Goal: Task Accomplishment & Management: Manage account settings

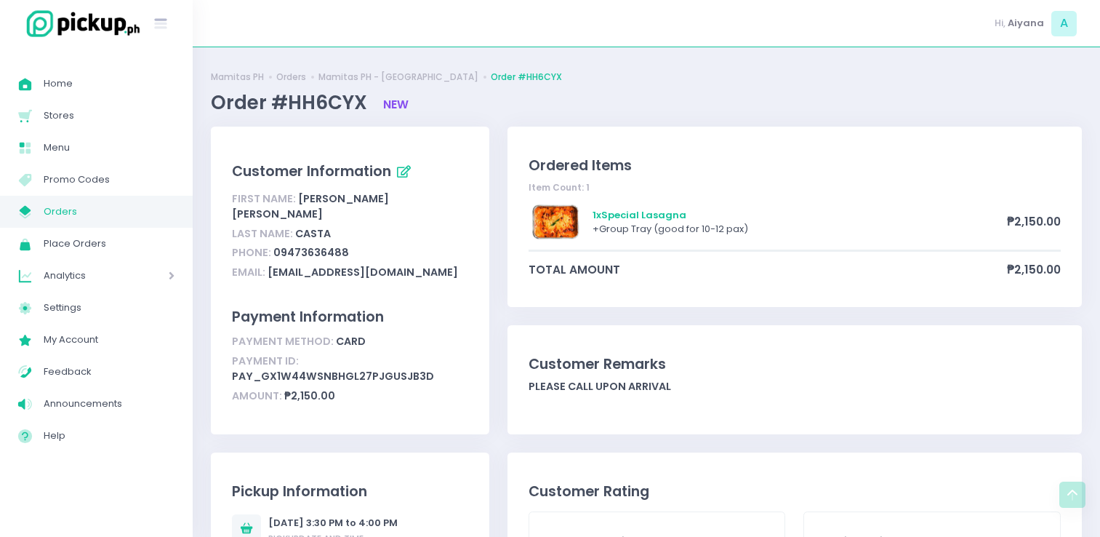
scroll to position [273, 0]
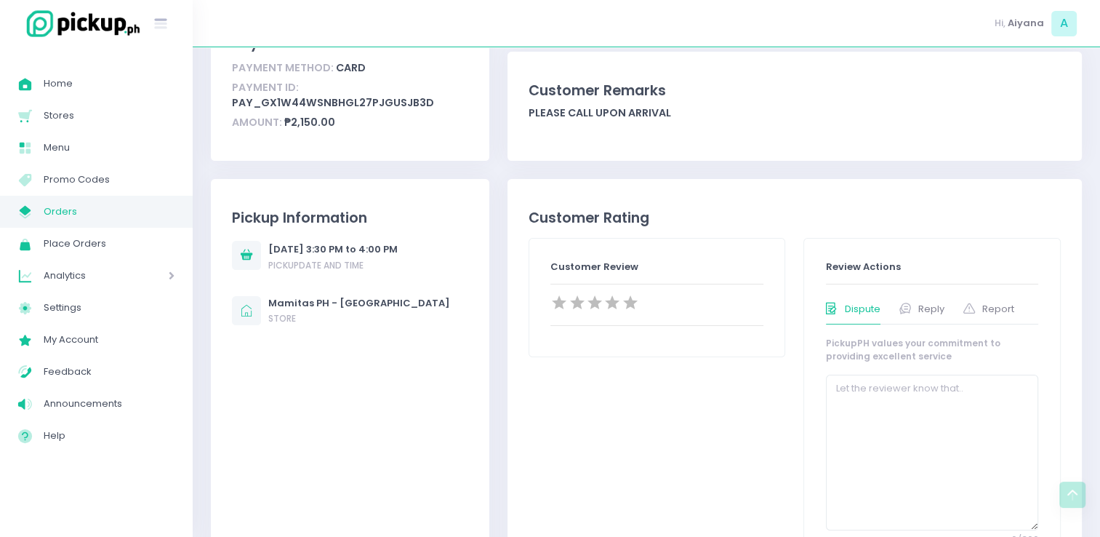
click at [82, 220] on span "Orders" at bounding box center [109, 211] width 131 height 19
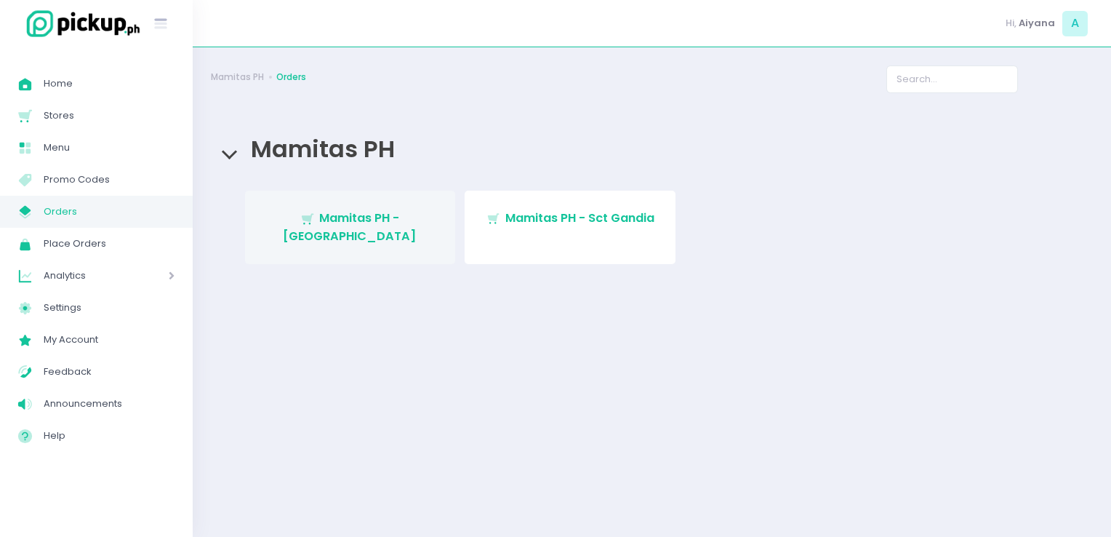
click at [404, 215] on span "Mamitas PH - [GEOGRAPHIC_DATA]" at bounding box center [350, 226] width 134 height 34
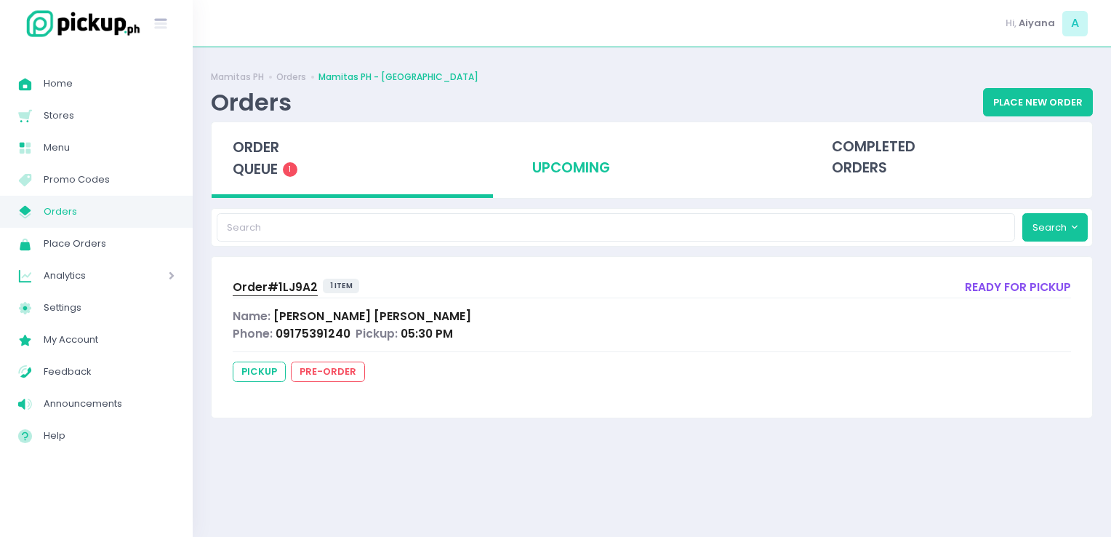
click at [581, 188] on div "upcoming" at bounding box center [651, 157] width 281 height 71
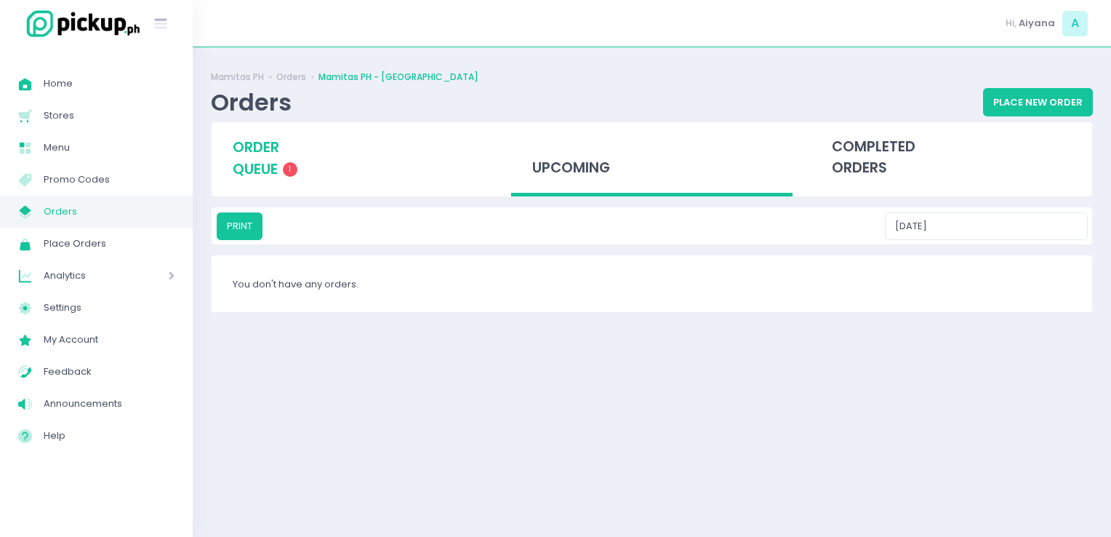
click at [289, 176] on span "1" at bounding box center [290, 169] width 15 height 15
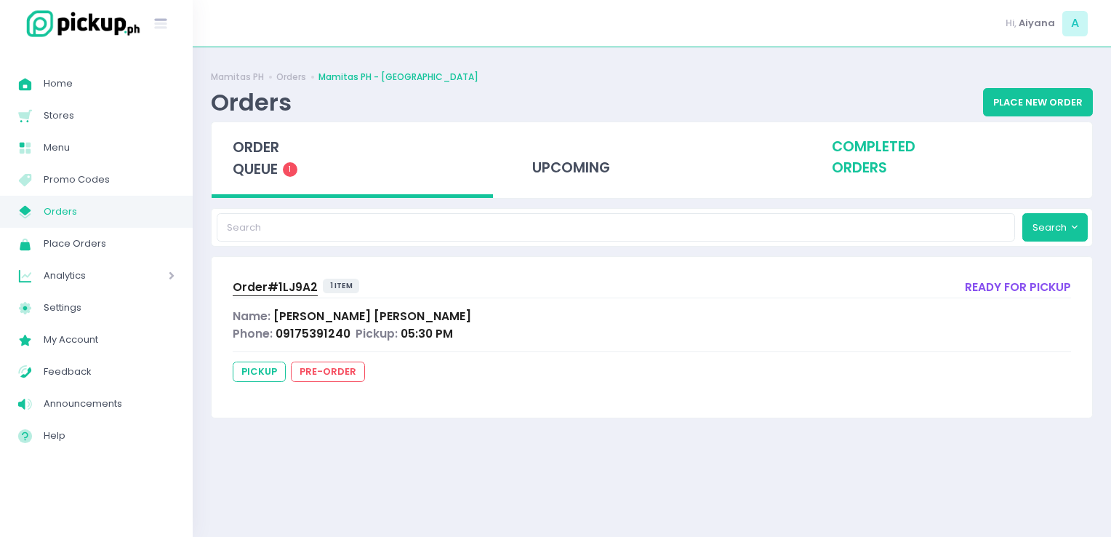
click at [902, 173] on div "completed orders" at bounding box center [951, 157] width 281 height 71
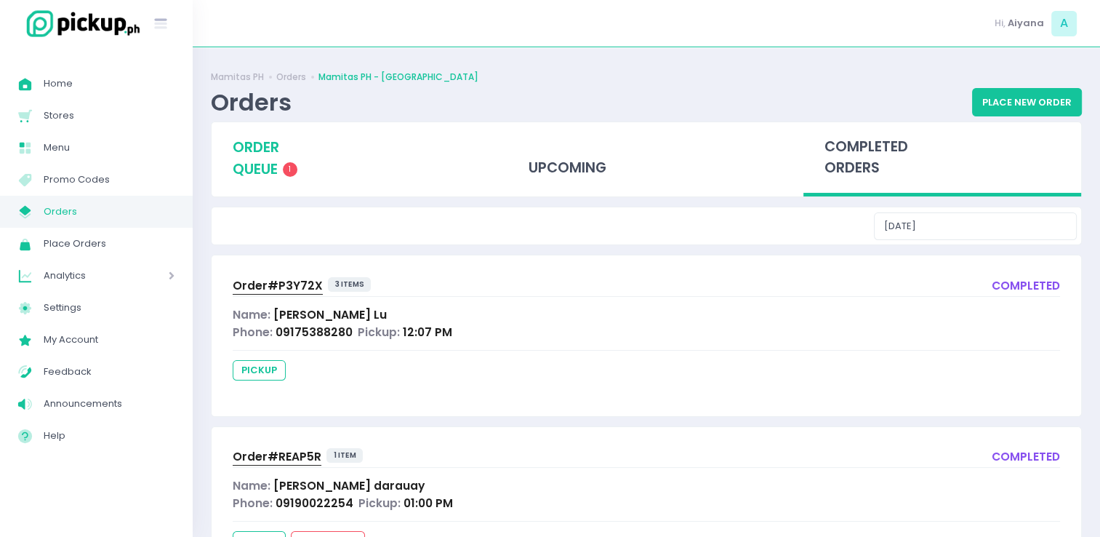
click at [254, 164] on span "order queue" at bounding box center [256, 157] width 47 height 41
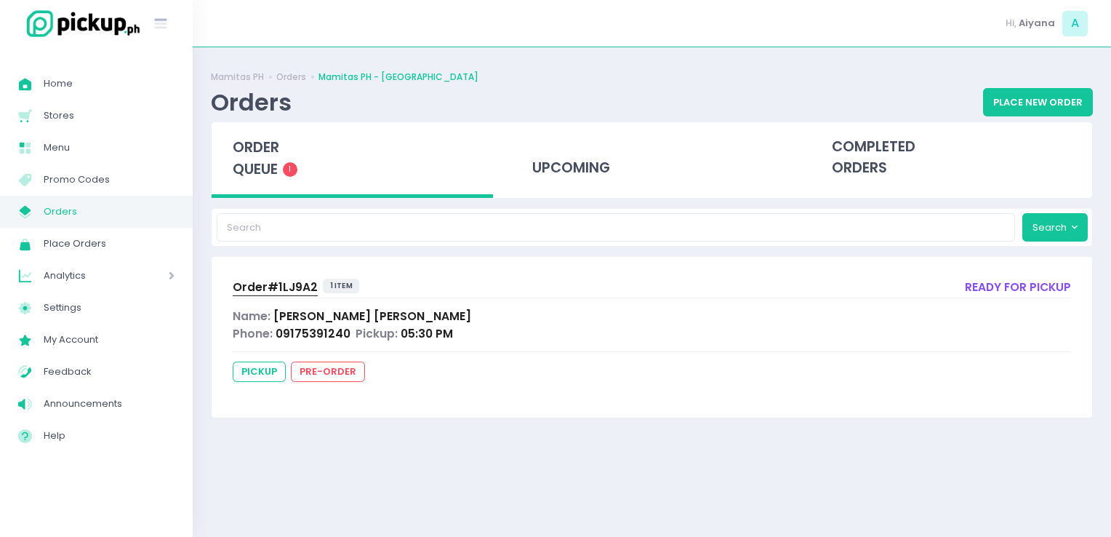
click at [91, 217] on span "Orders" at bounding box center [109, 211] width 131 height 19
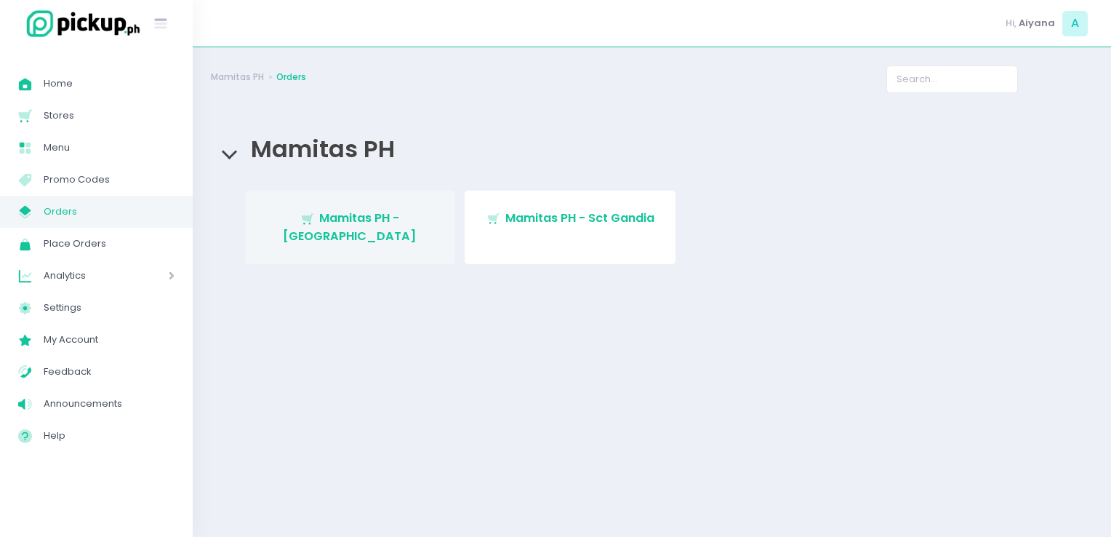
click at [401, 223] on span "Mamitas PH - [GEOGRAPHIC_DATA]" at bounding box center [350, 226] width 134 height 34
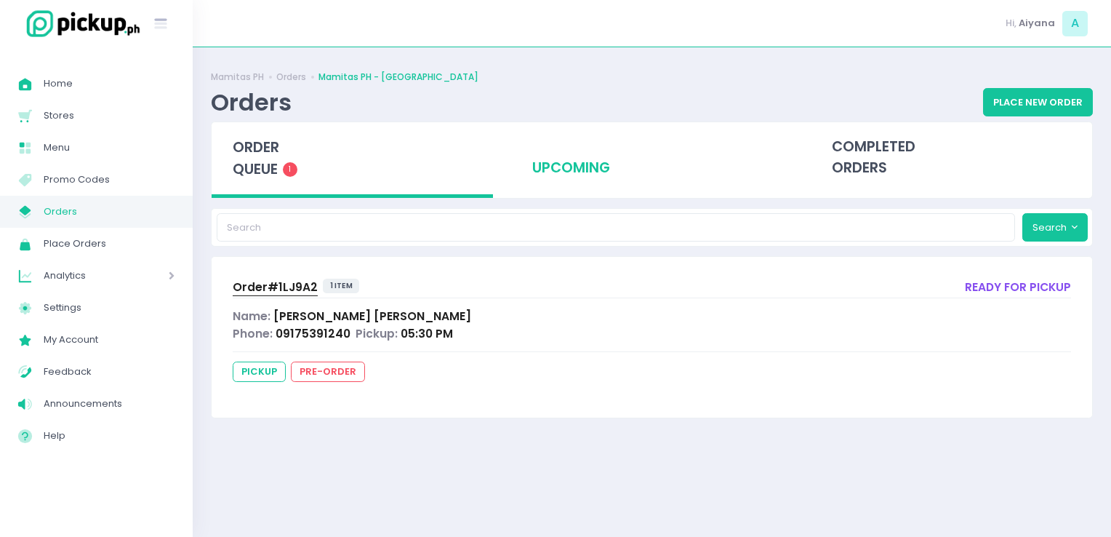
click at [596, 173] on div "upcoming" at bounding box center [651, 157] width 281 height 71
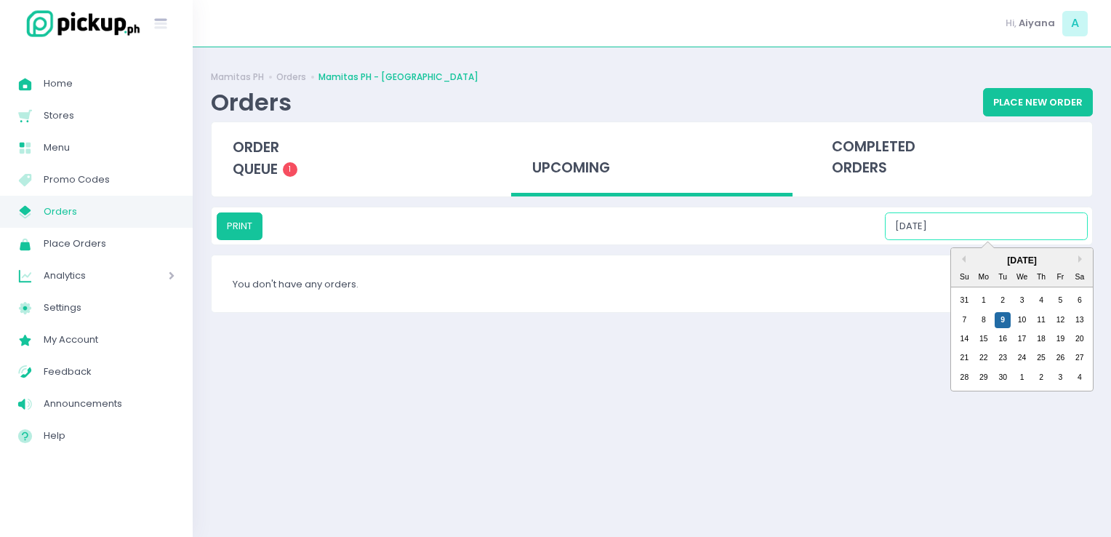
click at [1024, 233] on input "[DATE]" at bounding box center [986, 226] width 203 height 28
click at [1023, 316] on div "10" at bounding box center [1023, 320] width 16 height 16
type input "[DATE]"
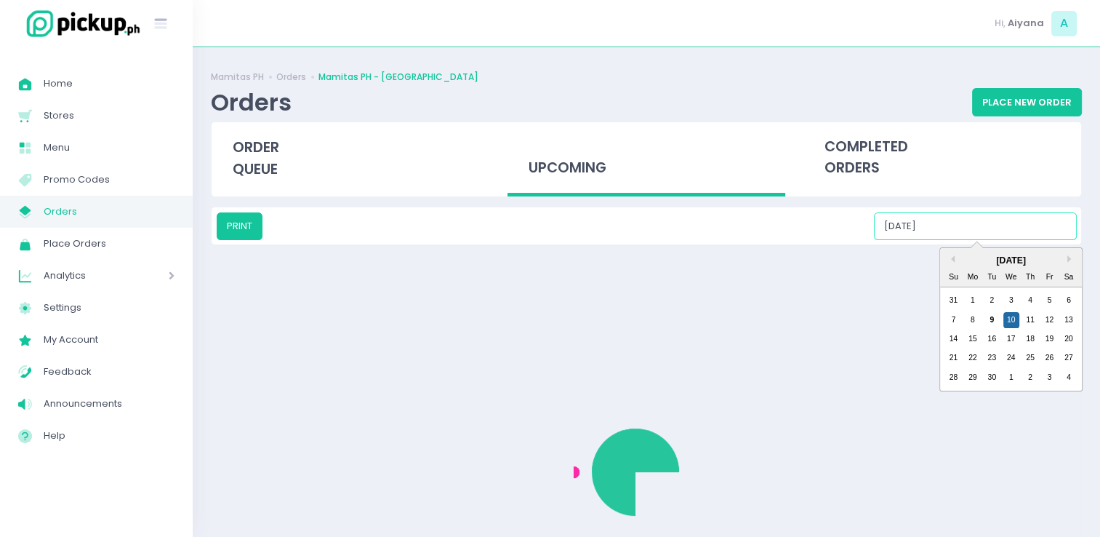
click at [1012, 228] on input "[DATE]" at bounding box center [975, 226] width 203 height 28
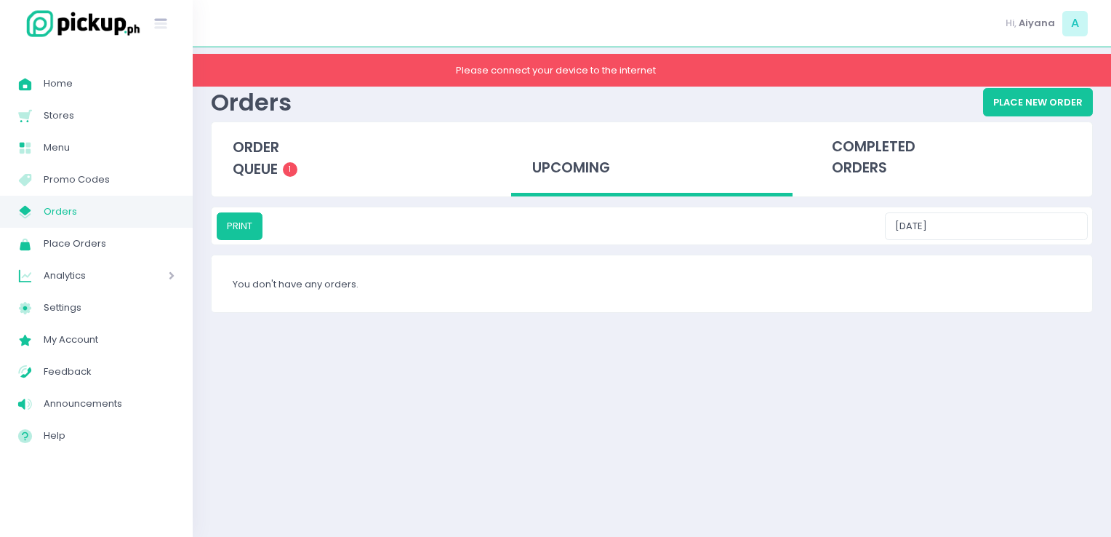
click at [849, 319] on div "Mamitas PH Orders Mamitas PH - Blue Ridge Orders Place New Order order queue 1 …" at bounding box center [652, 291] width 919 height 453
click at [977, 220] on input "[DATE]" at bounding box center [986, 226] width 203 height 28
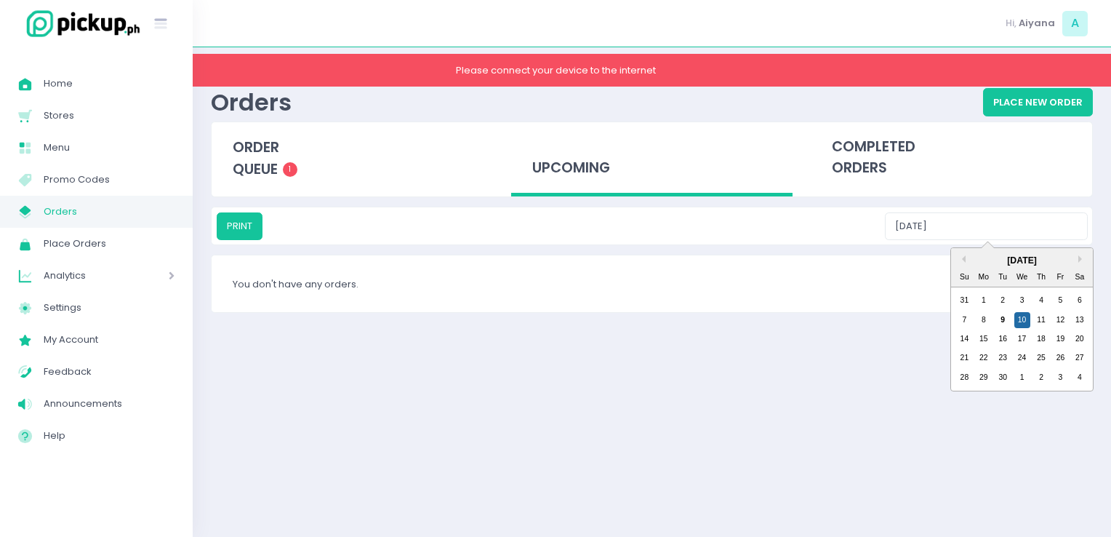
click at [876, 362] on div "Mamitas PH Orders Mamitas PH - Blue Ridge Orders Place New Order order queue 1 …" at bounding box center [652, 291] width 919 height 453
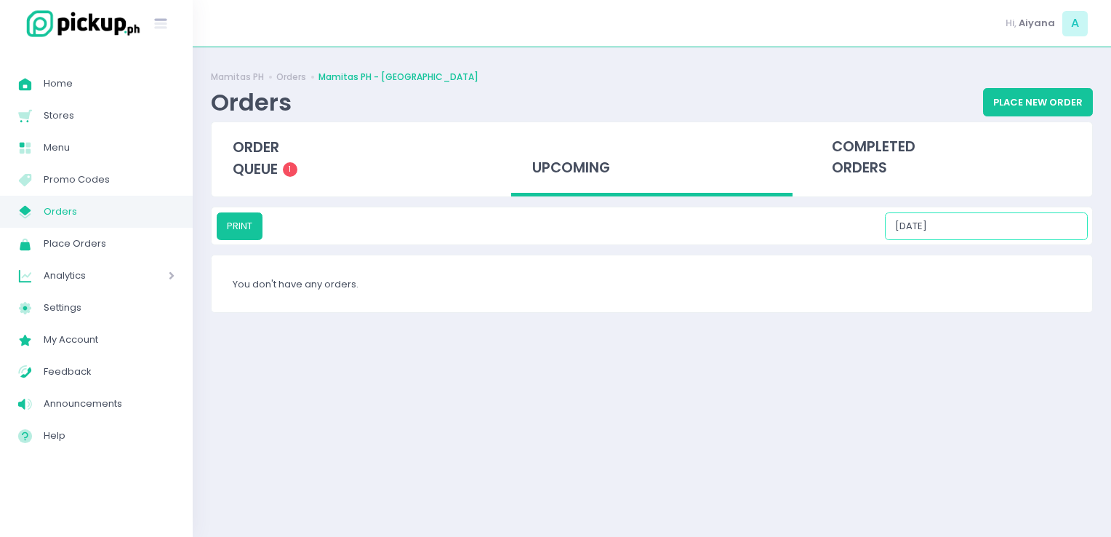
click at [1015, 216] on input "[DATE]" at bounding box center [986, 226] width 203 height 28
